Goal: Task Accomplishment & Management: Manage account settings

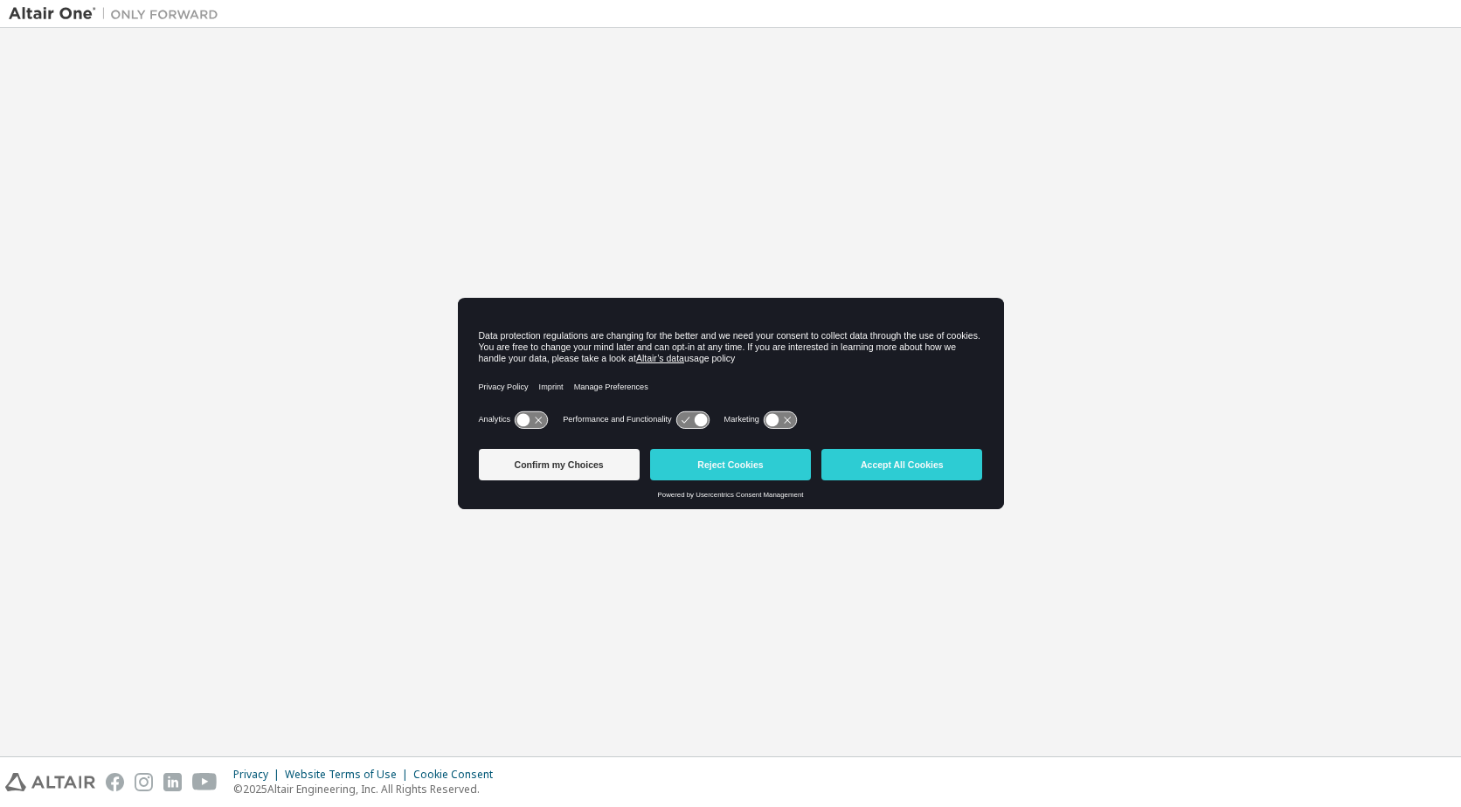
click at [884, 461] on button "Accept All Cookies" at bounding box center [901, 464] width 161 height 31
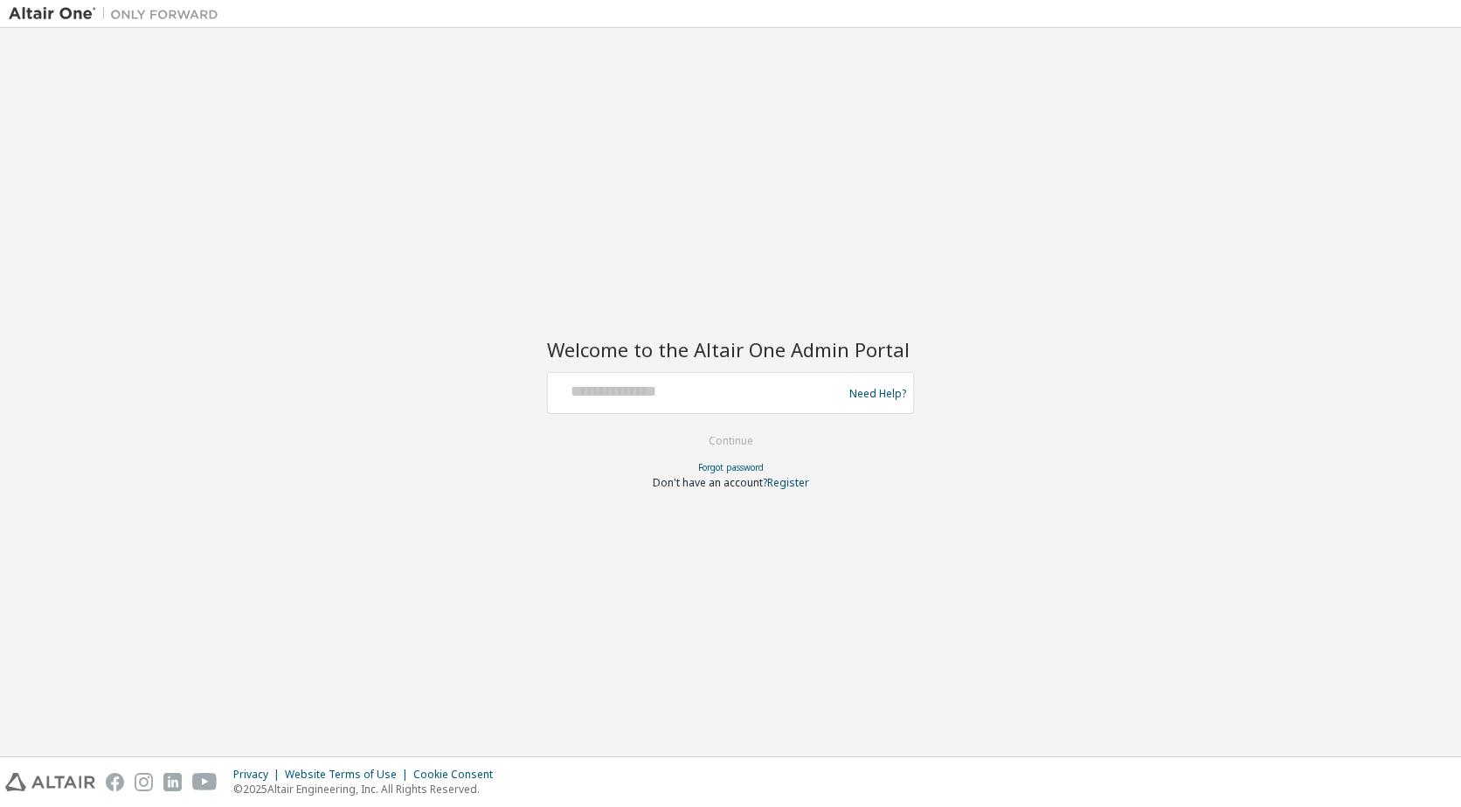
click at [758, 280] on div "Welcome to the Altair One Admin Portal Need Help? Please make sure that you pro…" at bounding box center [730, 392] width 1443 height 711
click at [732, 381] on input "text" at bounding box center [698, 389] width 286 height 25
click at [757, 399] on input "text" at bounding box center [698, 389] width 286 height 25
click at [693, 395] on input "text" at bounding box center [698, 389] width 286 height 25
click at [671, 394] on input "text" at bounding box center [698, 389] width 286 height 25
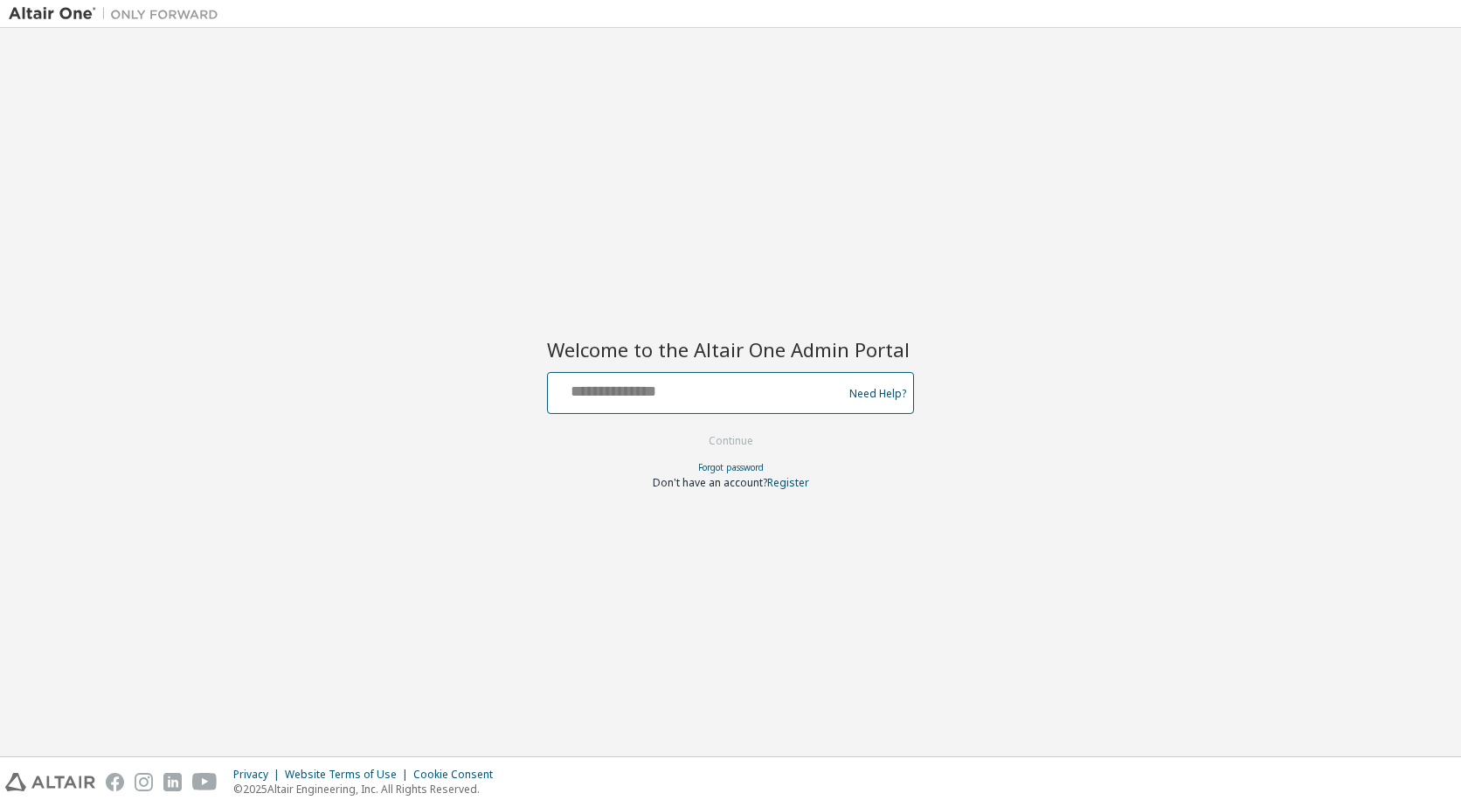
click at [668, 393] on input "text" at bounding box center [698, 389] width 286 height 25
click at [666, 390] on input "text" at bounding box center [698, 389] width 286 height 25
type input "**********"
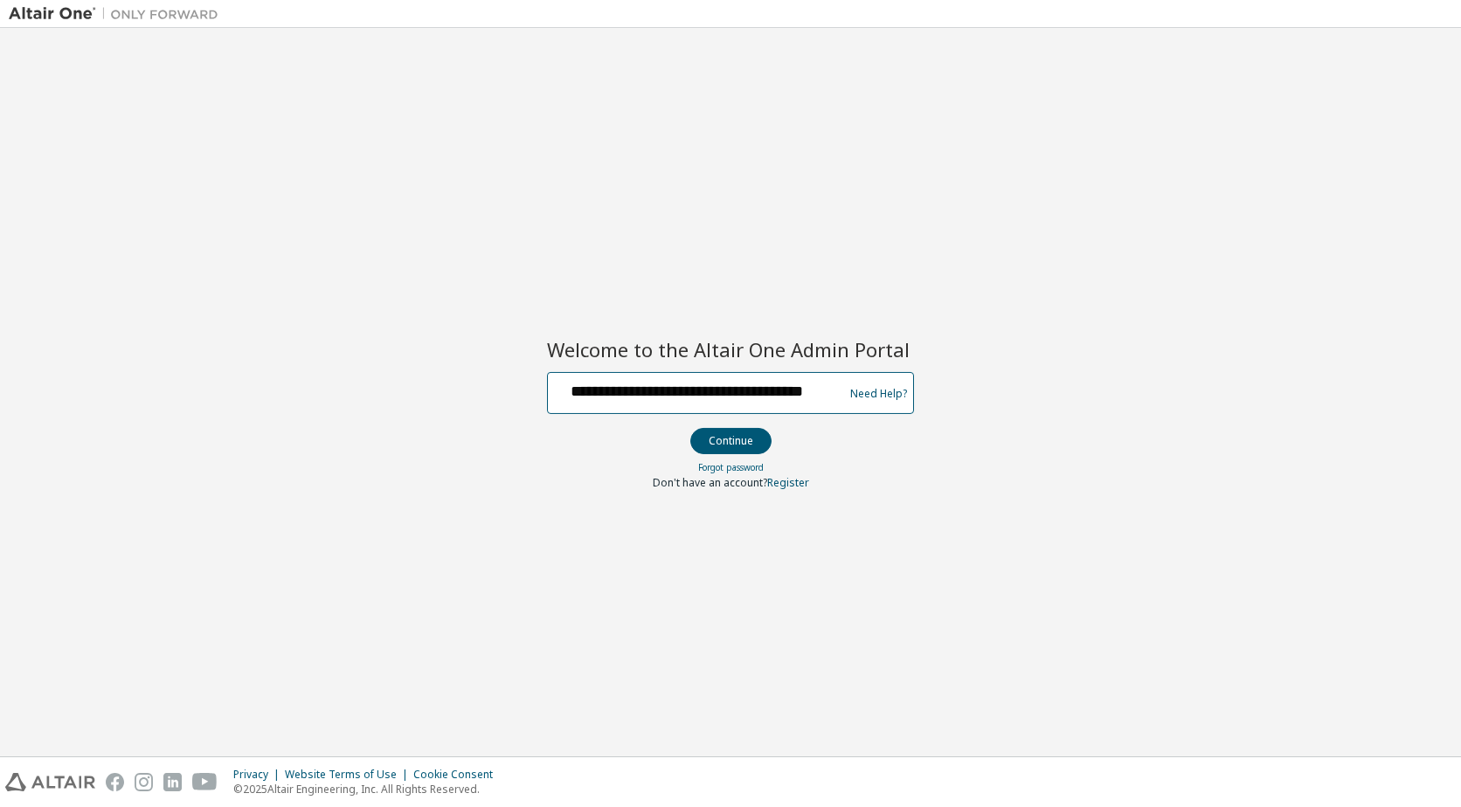
click at [690, 428] on button "Continue" at bounding box center [730, 441] width 81 height 26
